Goal: Task Accomplishment & Management: Complete application form

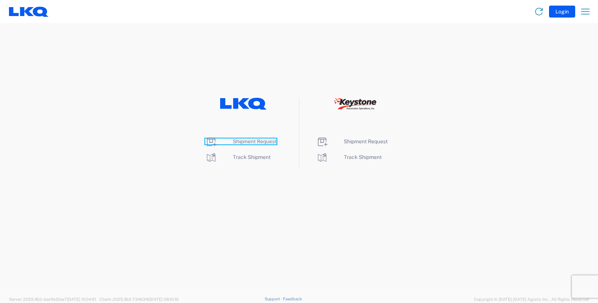
click at [256, 140] on span "Shipment Request" at bounding box center [255, 142] width 44 height 6
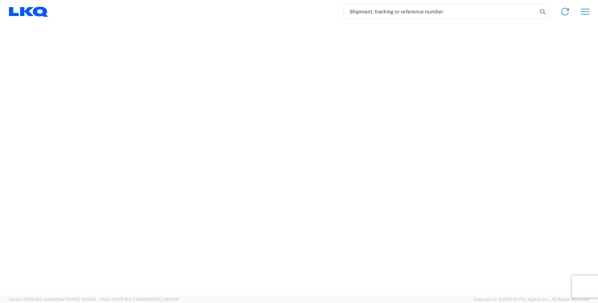
select select "FULL"
select select "LBS"
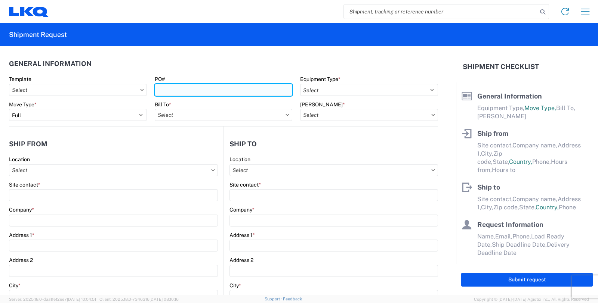
click at [178, 89] on input "PO#" at bounding box center [224, 90] width 138 height 12
type input "GV038349"
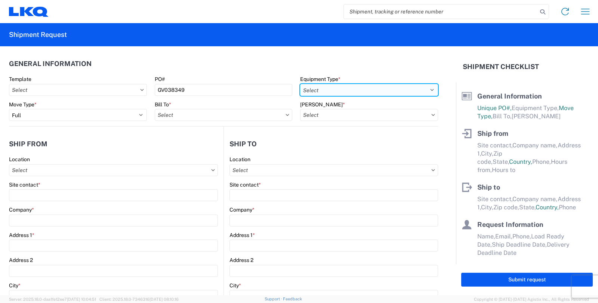
click at [421, 89] on select "Select 53’ Dry Van Flatbed Dropdeck (van) Lowboy (flatbed) Rail" at bounding box center [369, 90] width 138 height 12
select select "STDV"
click at [300, 84] on select "Select 53’ Dry Van Flatbed Dropdeck (van) Lowboy (flatbed) Rail" at bounding box center [369, 90] width 138 height 12
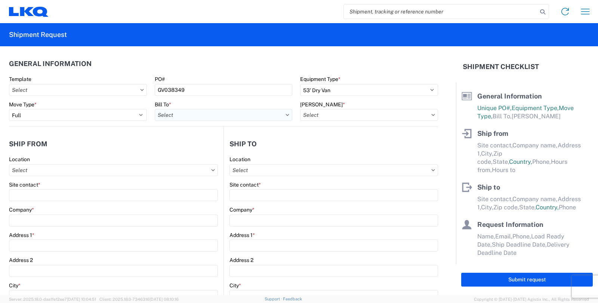
click at [269, 113] on input "Bill To *" at bounding box center [224, 115] width 138 height 12
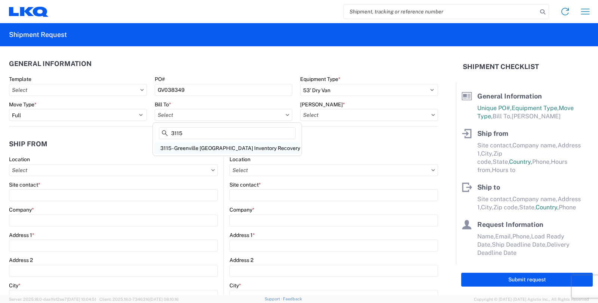
type input "3115"
click at [198, 147] on div "3115 - Greenville [GEOGRAPHIC_DATA] Inventory Recovery" at bounding box center [227, 148] width 146 height 12
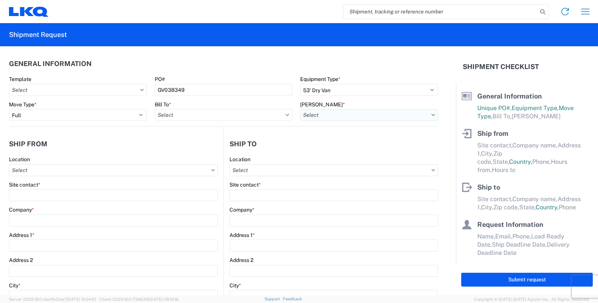
type input "3115 - Greenville [GEOGRAPHIC_DATA] Inventory Recovery"
click at [319, 115] on input "[PERSON_NAME] *" at bounding box center [369, 115] width 138 height 12
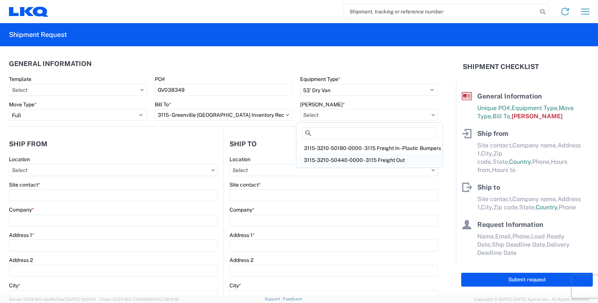
click at [317, 159] on div "3115-3210-50440-0000 - 3115 Freight Out" at bounding box center [369, 160] width 143 height 12
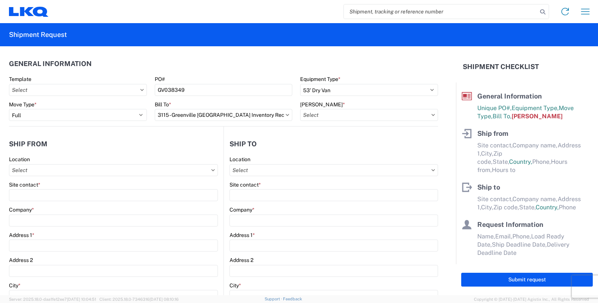
type input "3115-3210-50440-0000 - 3115 Freight Out"
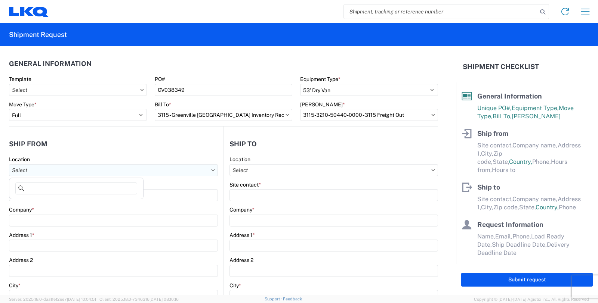
click at [120, 168] on input "Location" at bounding box center [113, 170] width 209 height 12
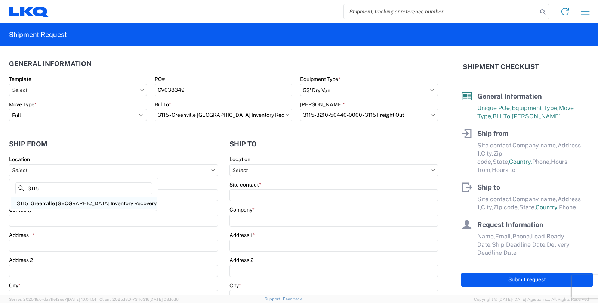
type input "3115"
click at [87, 203] on div "3115 - Greenville [GEOGRAPHIC_DATA] Inventory Recovery" at bounding box center [84, 204] width 146 height 12
type input "3115 - Greenville [GEOGRAPHIC_DATA] Inventory Recovery"
type input "LKQ Corporation"
type input "[STREET_ADDRESS][PERSON_NAME]"
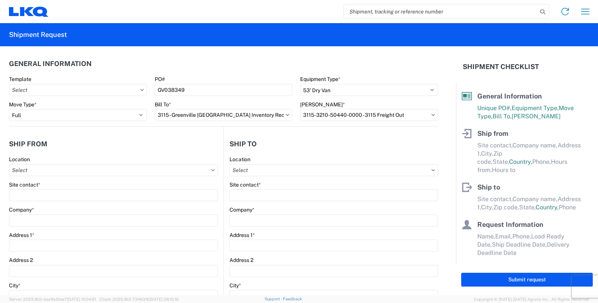
type input "[GEOGRAPHIC_DATA]"
type input "48838"
select select "MI"
select select "US"
type input "06:00"
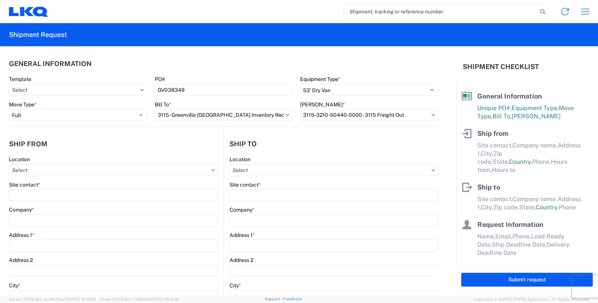
type input "14:30"
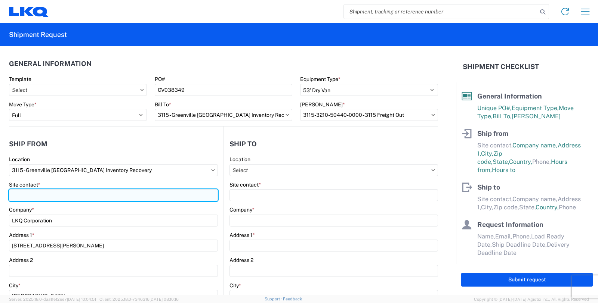
click at [78, 196] on input "Site contact *" at bounding box center [113, 195] width 209 height 12
type input "[PERSON_NAME]"
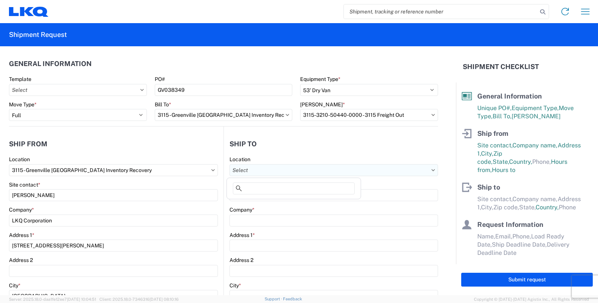
click at [264, 170] on input "Location" at bounding box center [333, 170] width 208 height 12
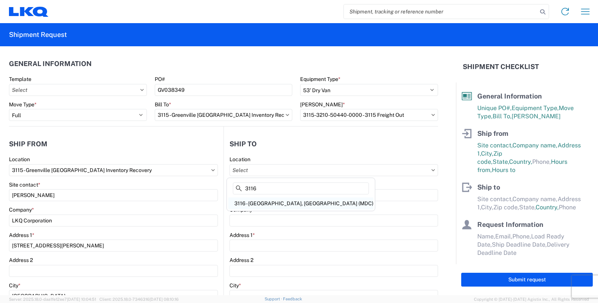
type input "3116"
click at [258, 204] on div "3116 - [GEOGRAPHIC_DATA], [GEOGRAPHIC_DATA] (MDC)" at bounding box center [300, 204] width 145 height 12
type input "3116 - [GEOGRAPHIC_DATA], [GEOGRAPHIC_DATA] (MDC)"
type input "[DEMOGRAPHIC_DATA][PERSON_NAME]"
type input "LKQ Corporation"
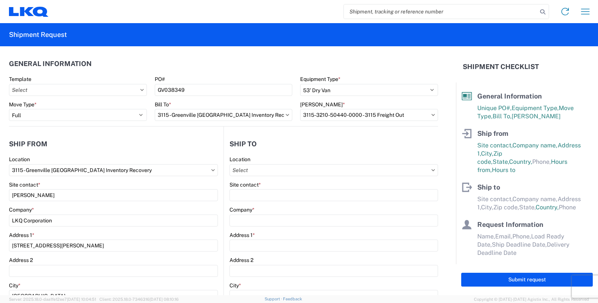
type input "[STREET_ADDRESS]"
type input "[GEOGRAPHIC_DATA]"
type input "49508"
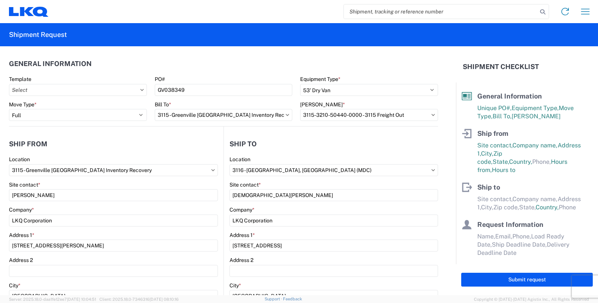
type input "[PERSON_NAME][EMAIL_ADDRESS][DOMAIN_NAME]"
select select "MI"
select select "US"
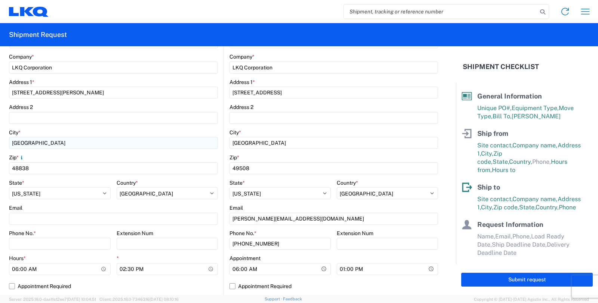
scroll to position [166, 0]
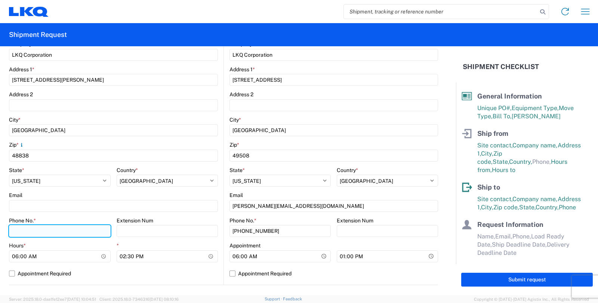
click at [42, 230] on input "Phone No. *" at bounding box center [60, 231] width 102 height 12
type input "[PHONE_NUMBER]"
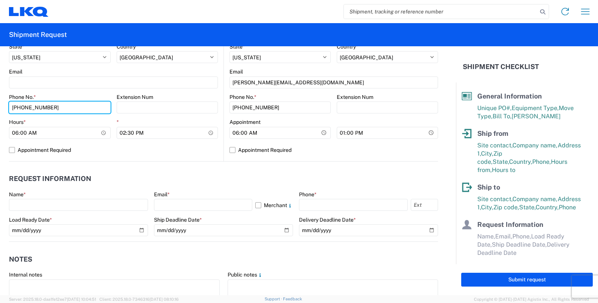
scroll to position [290, 0]
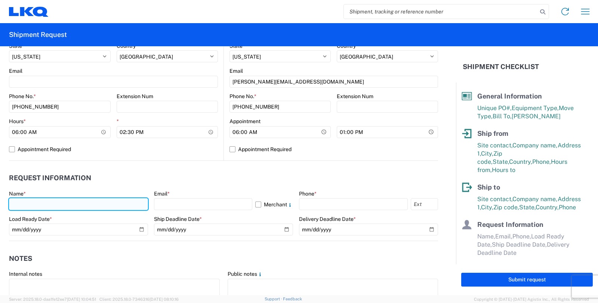
click at [35, 201] on input "text" at bounding box center [78, 204] width 139 height 12
type input "[PERSON_NAME]"
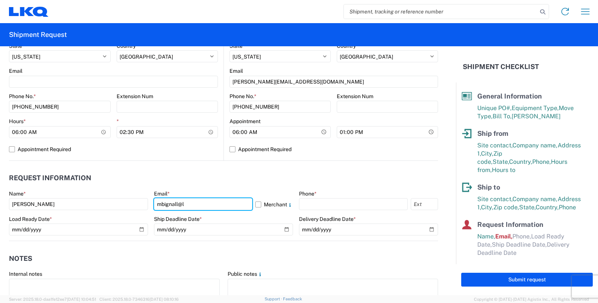
type input "[EMAIL_ADDRESS][DOMAIN_NAME]"
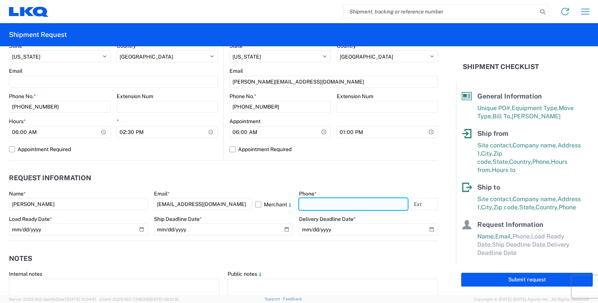
click at [309, 202] on input "text" at bounding box center [353, 204] width 109 height 12
type input "[PHONE_NUMBER]"
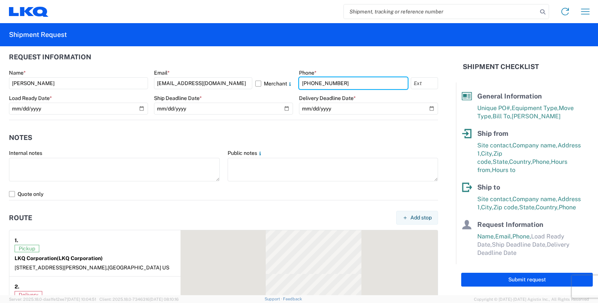
scroll to position [415, 0]
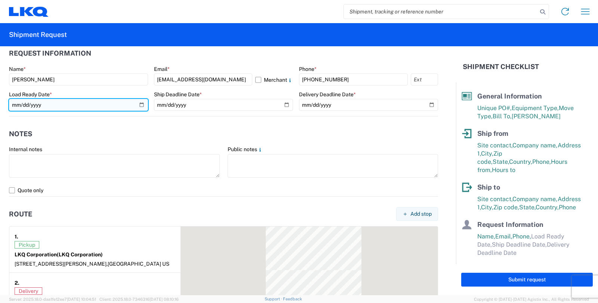
click at [55, 107] on input "date" at bounding box center [78, 105] width 139 height 12
click at [139, 105] on input "date" at bounding box center [78, 105] width 139 height 12
type input "[DATE]"
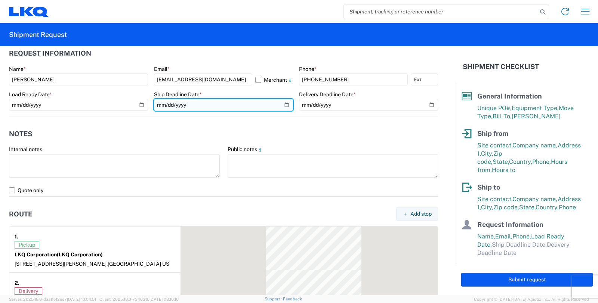
click at [284, 102] on input "date" at bounding box center [223, 105] width 139 height 12
type input "[DATE]"
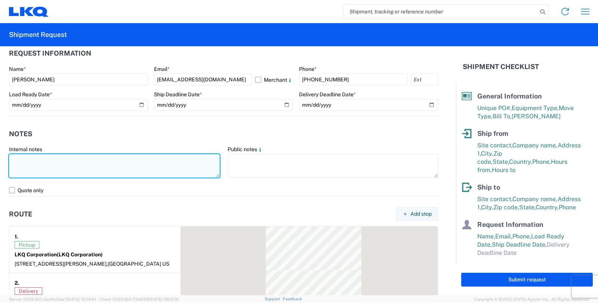
click at [55, 171] on textarea at bounding box center [114, 166] width 211 height 24
paste textarea "The staged/loaded trailer belongs to Omni. Please assign the load to this carri…"
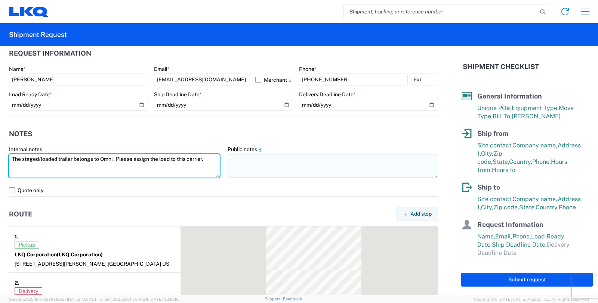
type textarea "The staged/loaded trailer belongs to Omni. Please assign the load to this carri…"
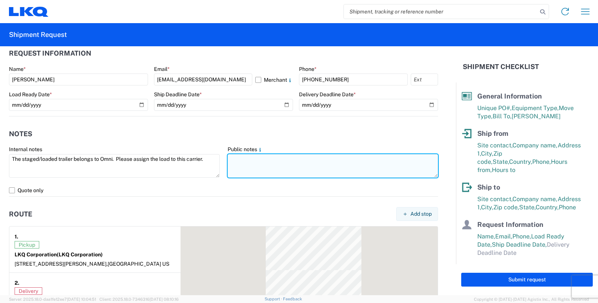
click at [247, 163] on textarea at bounding box center [332, 166] width 211 height 24
paste textarea "Please bring an empty trailer to swap with this trailer # XXXXXX"
click at [368, 159] on textarea "Please bring an empty trailer to swap with this trailer # XXXXXX" at bounding box center [332, 166] width 211 height 24
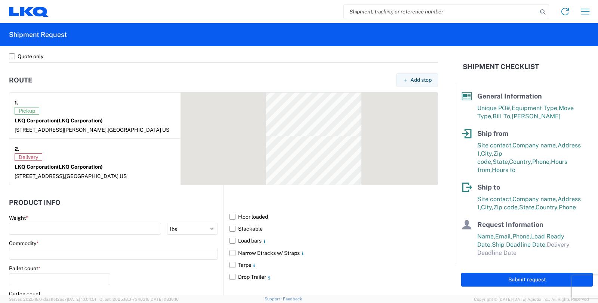
scroll to position [581, 0]
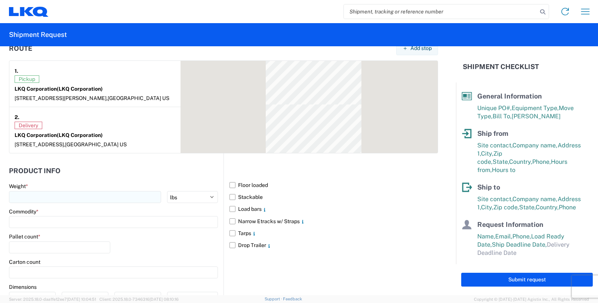
type textarea "Please bring an empty trailer to swap with this trailer # SW24909."
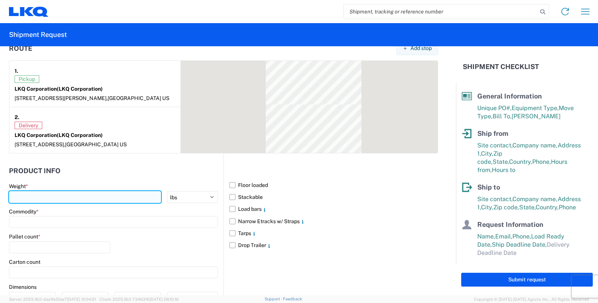
click at [74, 195] on input "number" at bounding box center [85, 197] width 152 height 12
type input "6500"
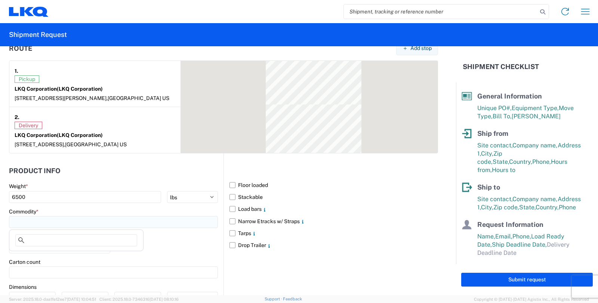
click at [68, 223] on input at bounding box center [113, 222] width 209 height 12
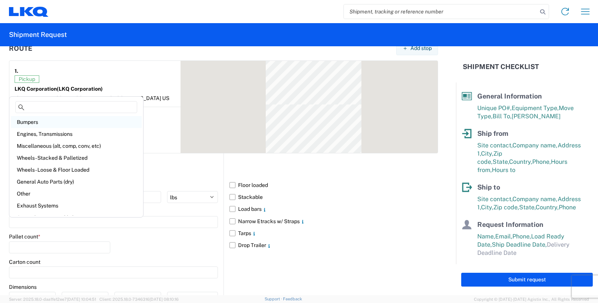
click at [29, 121] on div "Bumpers" at bounding box center [76, 122] width 131 height 12
type input "Bumpers"
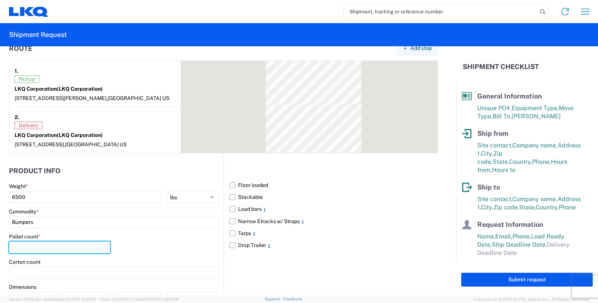
click at [21, 247] on input "number" at bounding box center [59, 248] width 101 height 12
type input "16"
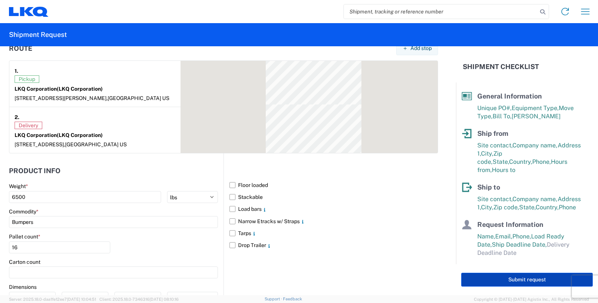
click at [492, 279] on button "Submit request" at bounding box center [526, 280] width 131 height 14
select select "MI"
select select "US"
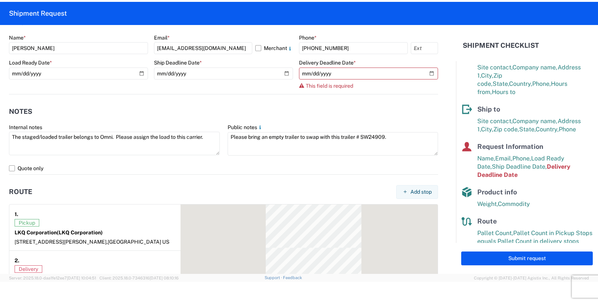
scroll to position [424, 0]
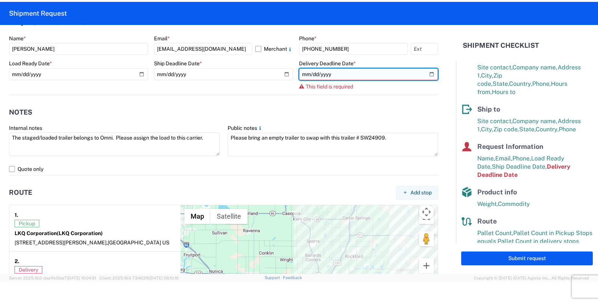
click at [424, 73] on input "date" at bounding box center [368, 74] width 139 height 12
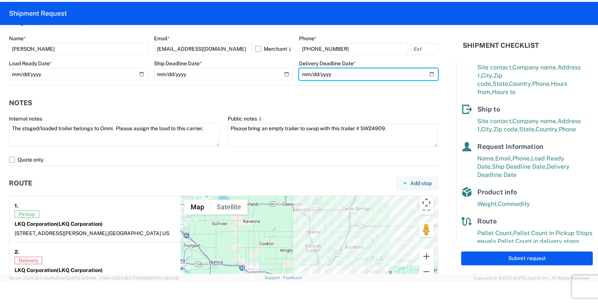
type input "[DATE]"
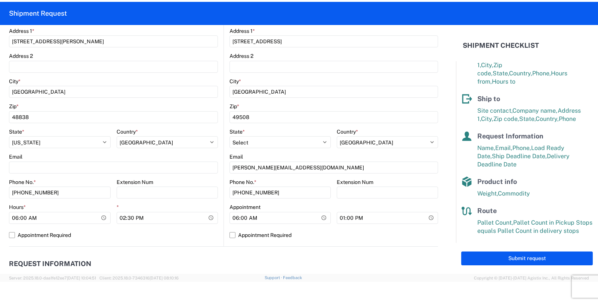
scroll to position [190, 0]
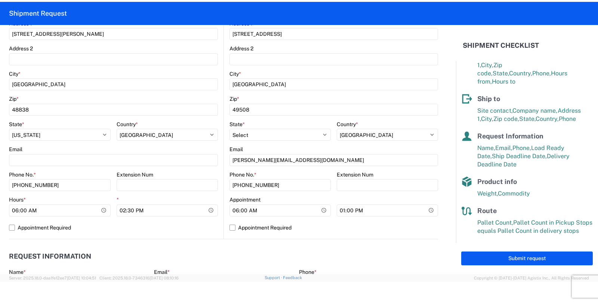
drag, startPoint x: 516, startPoint y: 258, endPoint x: 501, endPoint y: 258, distance: 14.6
click at [516, 258] on button "Submit request" at bounding box center [526, 259] width 131 height 14
